Goal: Task Accomplishment & Management: Manage account settings

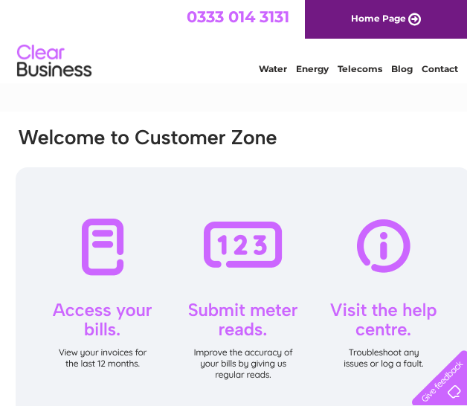
type input "taproom12@gmail.com"
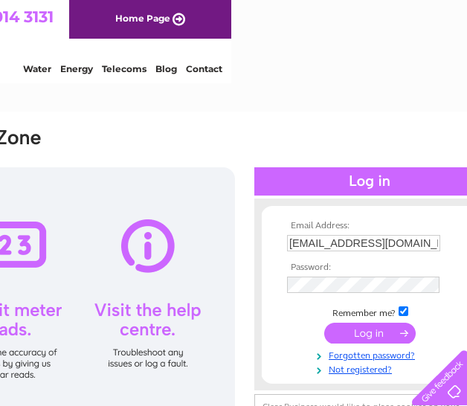
scroll to position [0, 269]
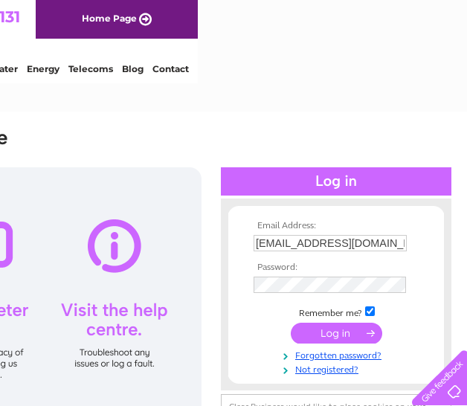
click at [338, 334] on input "submit" at bounding box center [337, 333] width 92 height 21
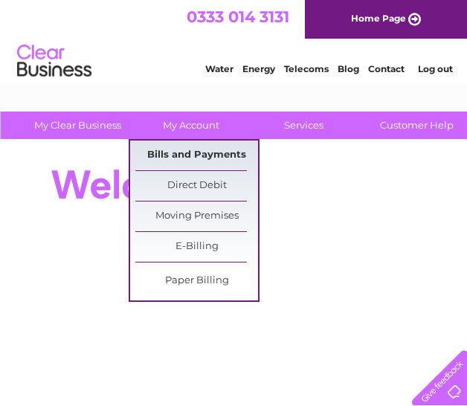
click at [194, 158] on link "Bills and Payments" at bounding box center [196, 156] width 123 height 30
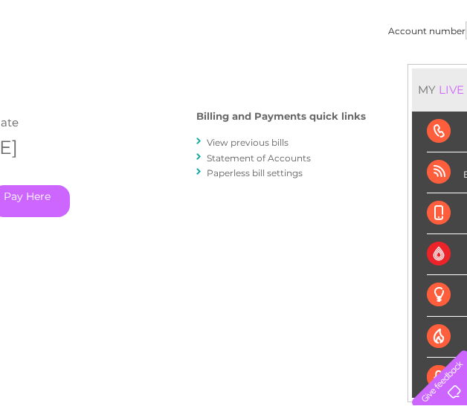
scroll to position [149, 269]
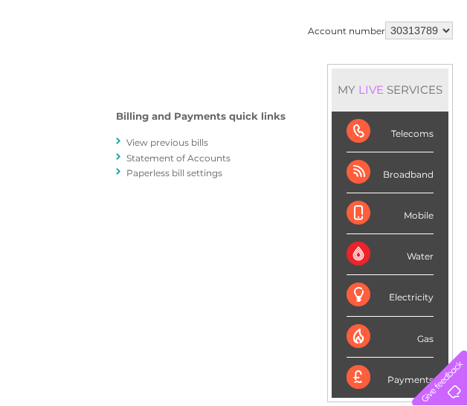
click at [196, 145] on link "View previous bills" at bounding box center [167, 142] width 82 height 11
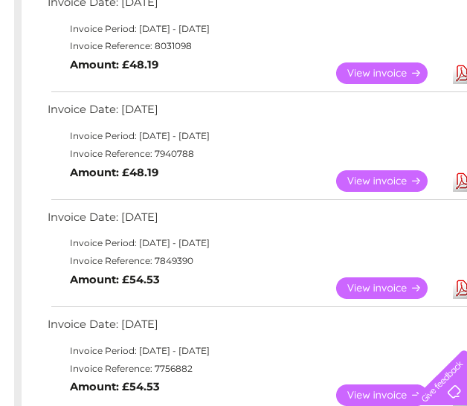
scroll to position [372, 0]
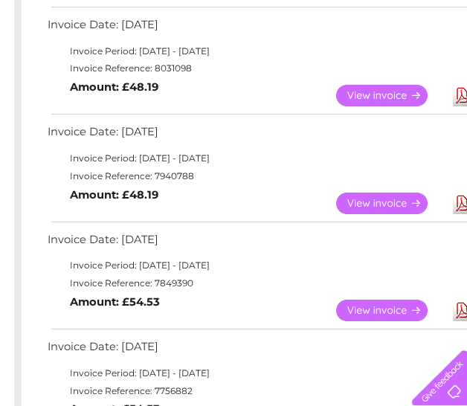
click at [376, 206] on link "View" at bounding box center [390, 204] width 109 height 22
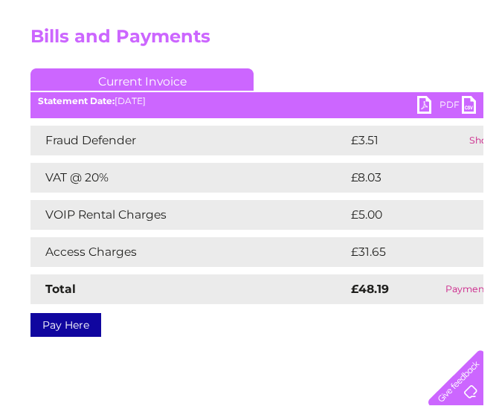
scroll to position [149, 0]
